Goal: Transaction & Acquisition: Purchase product/service

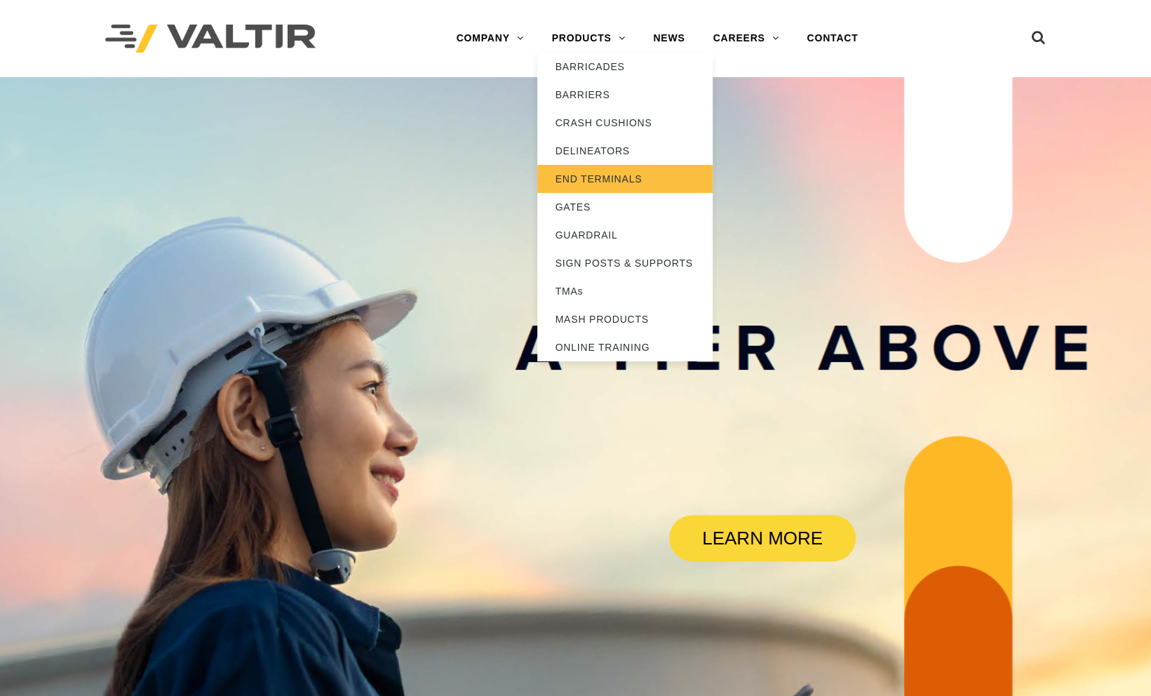
click at [605, 178] on link "END TERMINALS" at bounding box center [624, 179] width 175 height 28
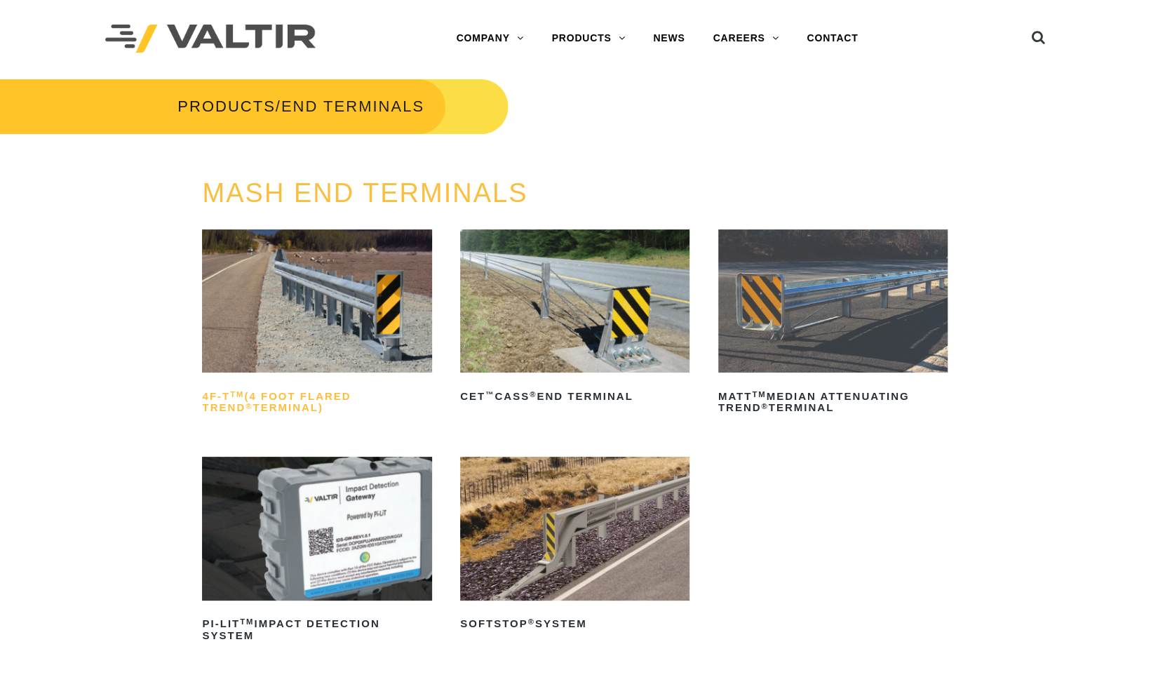
click at [296, 394] on h2 "4F-T TM (4 Foot Flared TREND ® Terminal)" at bounding box center [316, 402] width 229 height 34
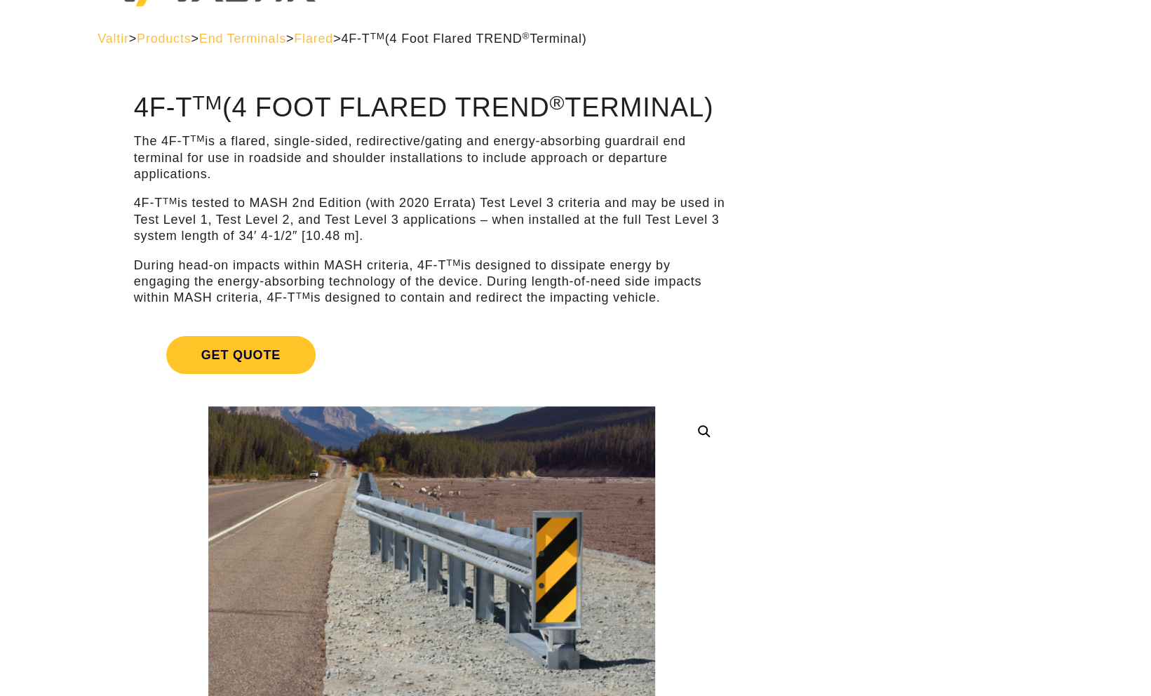
scroll to position [28, 0]
